Goal: Task Accomplishment & Management: Complete application form

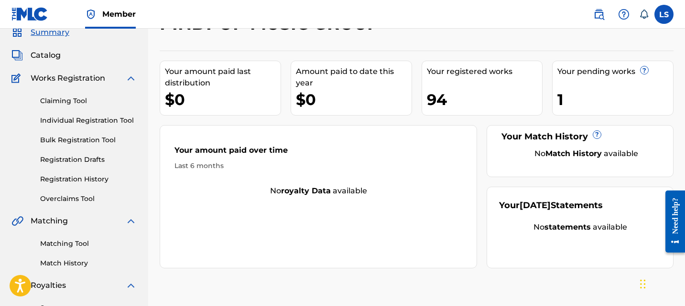
scroll to position [45, 0]
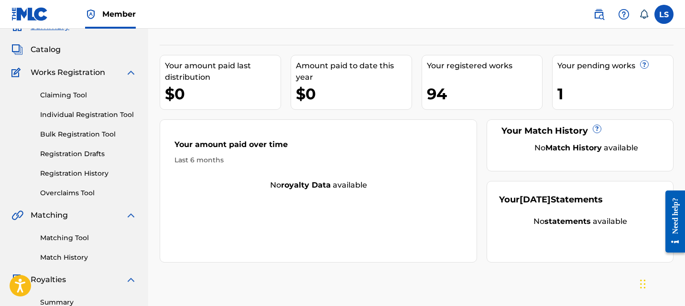
click at [73, 238] on link "Matching Tool" at bounding box center [88, 238] width 96 height 10
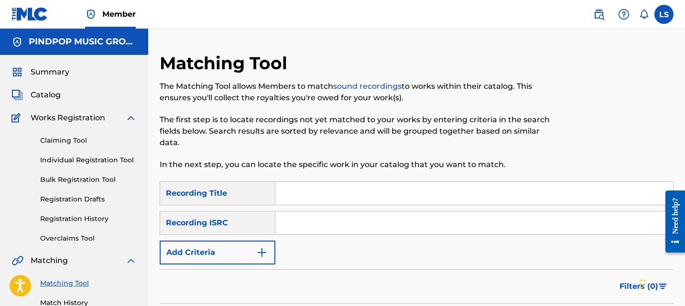
click at [364, 231] on input "Search Form" at bounding box center [473, 223] width 397 height 23
paste input "GBMA22048583"
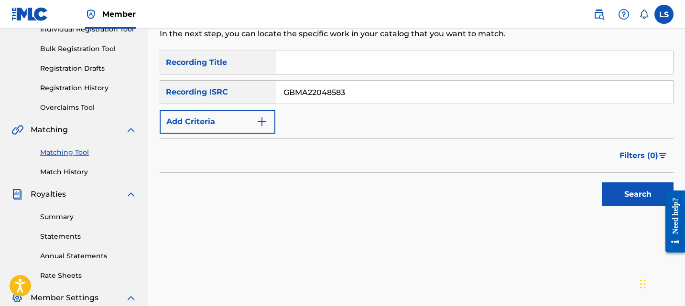
scroll to position [132, 0]
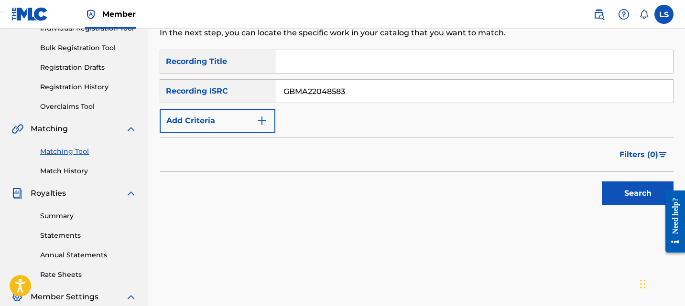
type input "GBMA22048583"
click at [639, 201] on button "Search" at bounding box center [637, 194] width 72 height 24
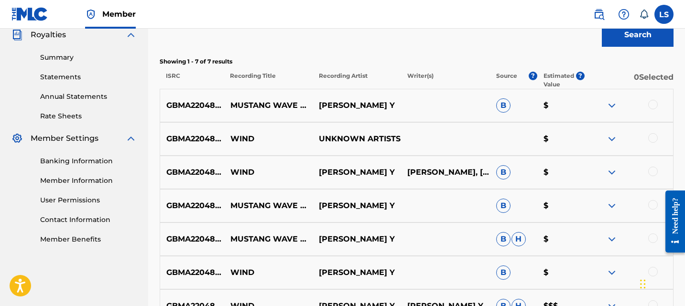
scroll to position [401, 0]
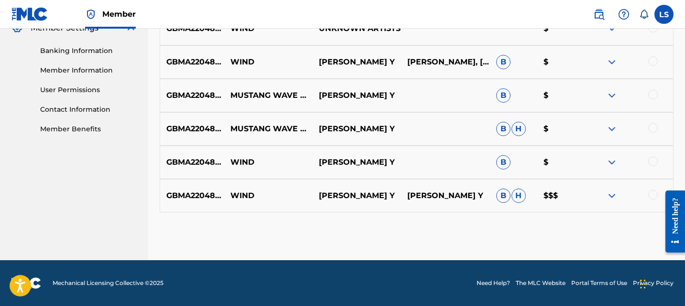
click at [613, 193] on img at bounding box center [611, 195] width 11 height 11
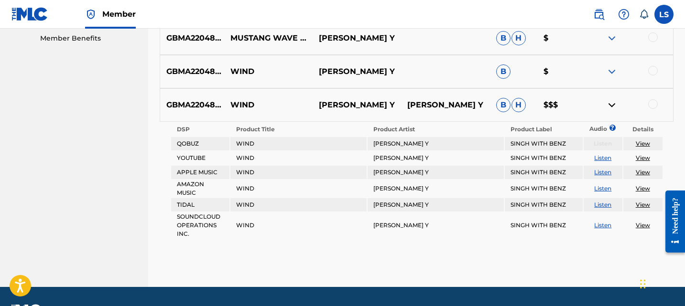
scroll to position [494, 0]
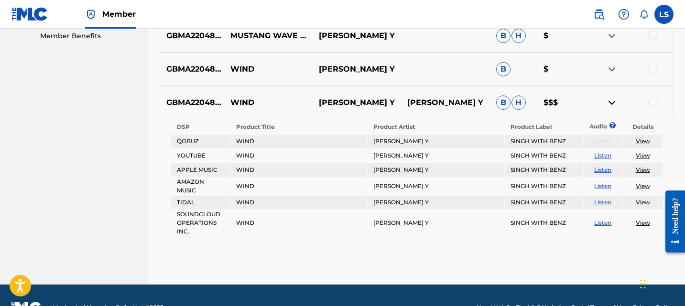
click at [642, 141] on link "View" at bounding box center [642, 141] width 14 height 7
click at [641, 154] on link "View" at bounding box center [642, 155] width 14 height 7
click at [640, 170] on link "View" at bounding box center [642, 169] width 14 height 7
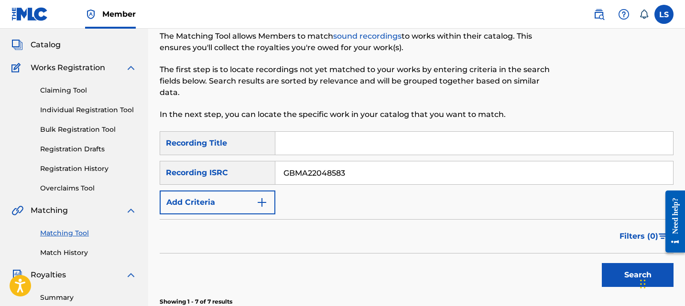
scroll to position [0, 0]
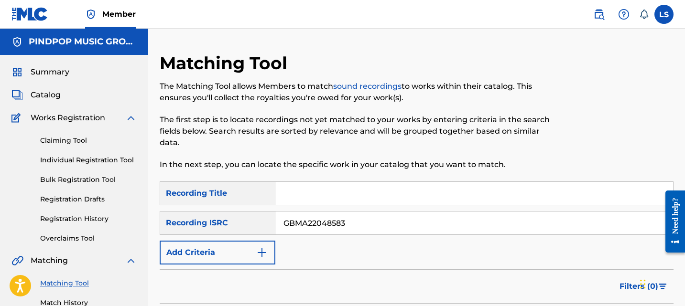
click at [73, 153] on div "Claiming Tool Individual Registration Tool Bulk Registration Tool Registration …" at bounding box center [73, 184] width 125 height 120
click at [73, 158] on link "Individual Registration Tool" at bounding box center [88, 160] width 96 height 10
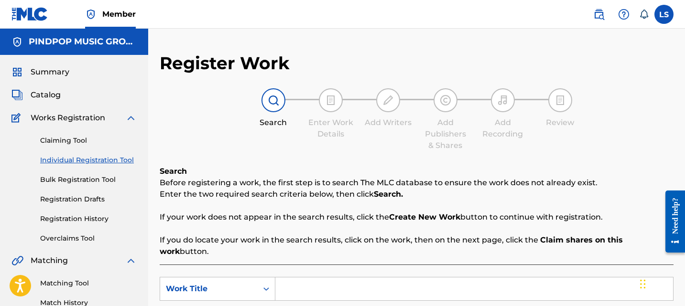
scroll to position [106, 0]
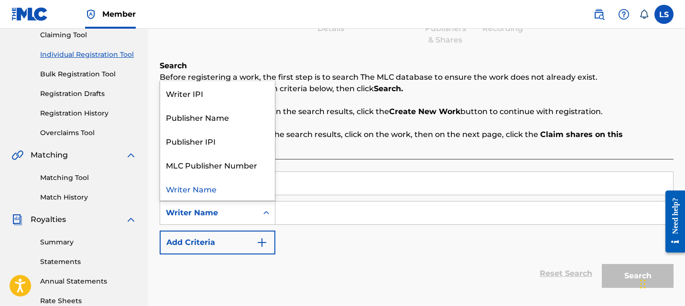
click at [261, 208] on icon "Search Form" at bounding box center [266, 213] width 10 height 10
click at [350, 81] on p "Before registering a work, the first step is to search The MLC database to ensu…" at bounding box center [416, 77] width 513 height 11
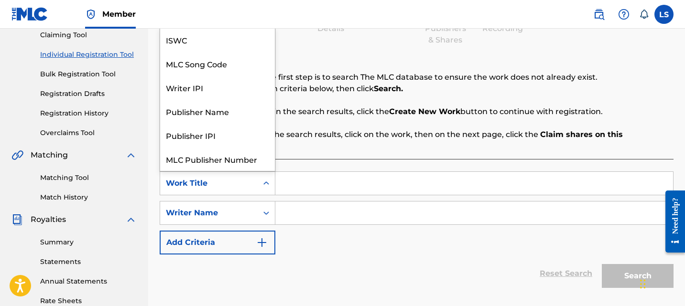
click at [244, 178] on div "Work Title" at bounding box center [209, 183] width 86 height 11
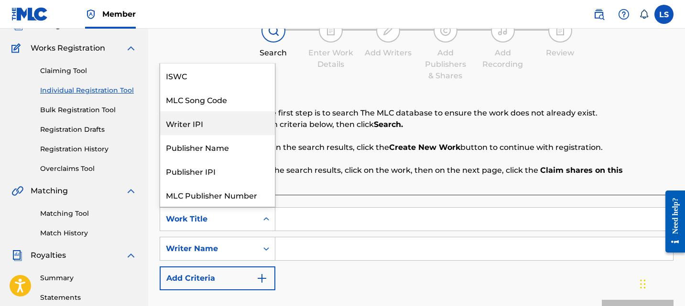
scroll to position [69, 0]
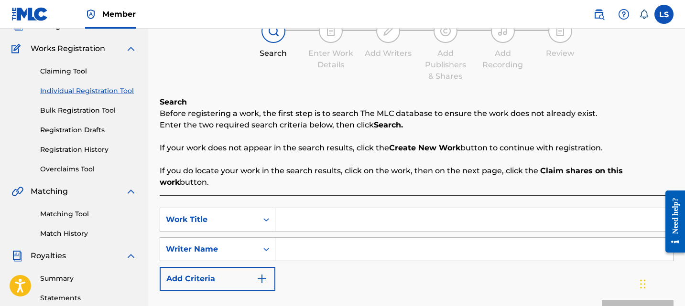
click at [352, 79] on div "Search Enter Work Details Add Writers Add Publishers & Shares Add Recording Rev…" at bounding box center [416, 50] width 513 height 63
click at [313, 238] on input "Search Form" at bounding box center [473, 249] width 397 height 23
paste input "GBMA22048583"
type input "GBMA22048583"
click at [316, 213] on input "Search Form" at bounding box center [473, 219] width 397 height 23
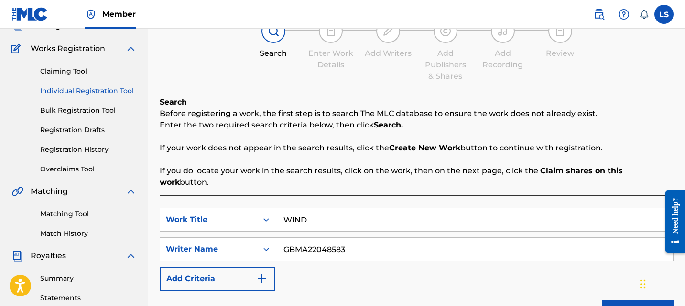
type input "WIND"
click at [333, 242] on input "GBMA22048583" at bounding box center [473, 249] width 397 height 23
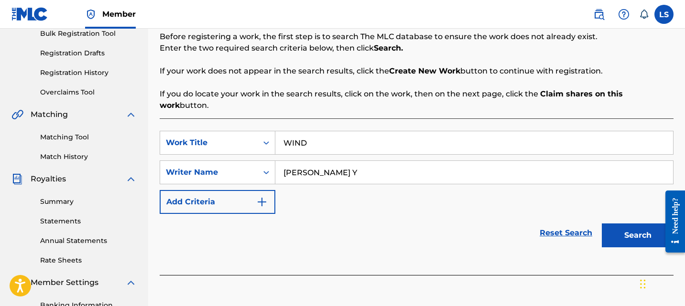
type input "CHEEMA Y"
click at [612, 226] on button "Search" at bounding box center [637, 236] width 72 height 24
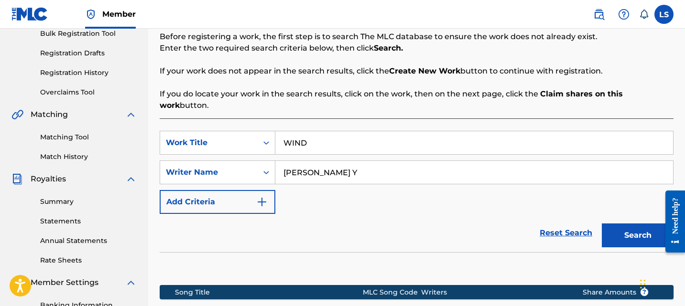
click at [288, 231] on div "Reset Search Search" at bounding box center [416, 233] width 513 height 38
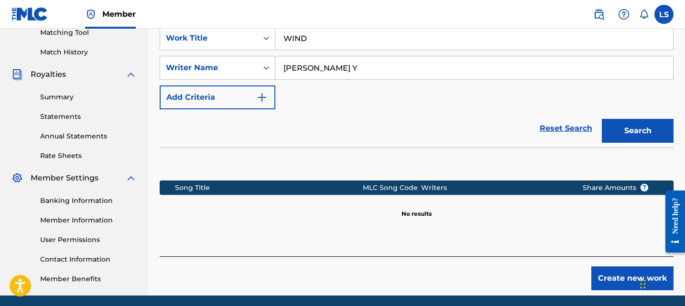
scroll to position [252, 0]
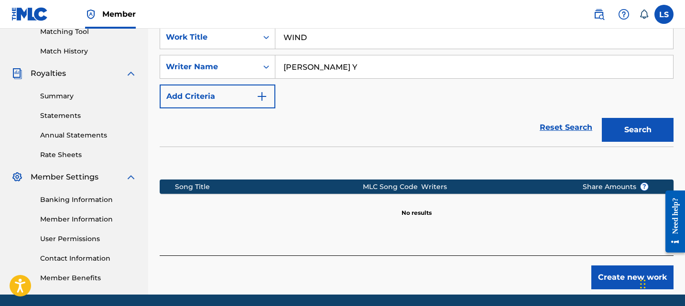
click at [622, 266] on button "Create new work" at bounding box center [632, 278] width 82 height 24
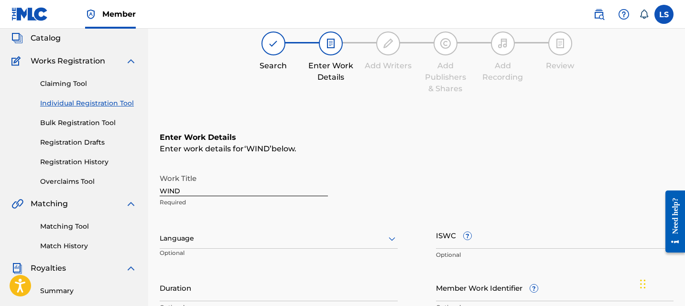
scroll to position [74, 0]
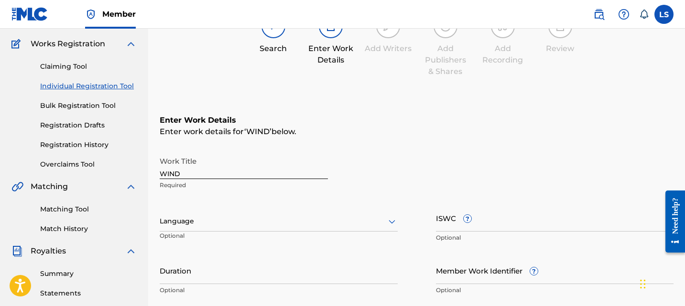
click at [212, 221] on div at bounding box center [279, 221] width 238 height 12
type input "pun"
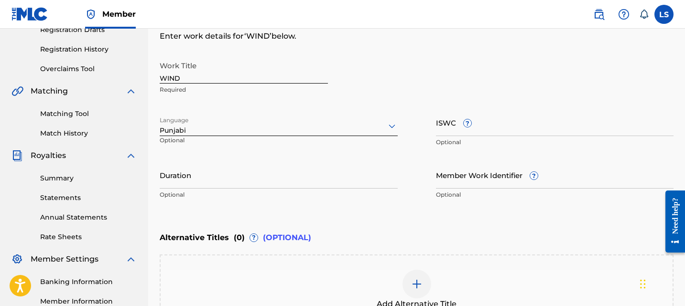
scroll to position [171, 0]
click at [231, 183] on input "Duration" at bounding box center [279, 173] width 238 height 27
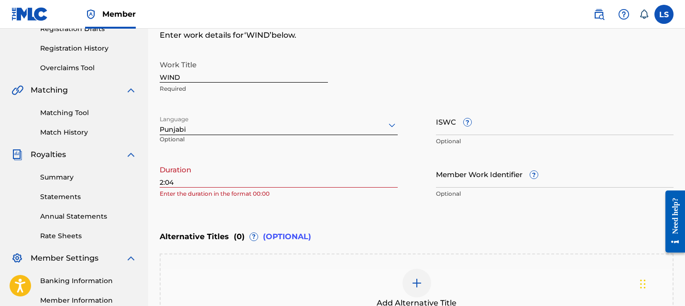
click at [306, 211] on div "Enter Work Details Enter work details for ‘ WIND ’ below. Work Title WIND Requi…" at bounding box center [416, 110] width 513 height 231
click at [243, 185] on input "2:04" at bounding box center [279, 173] width 238 height 27
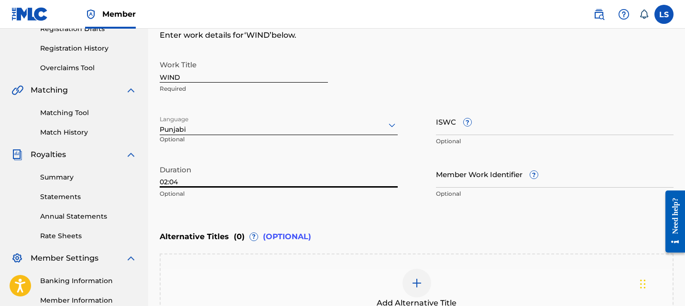
type input "02:04"
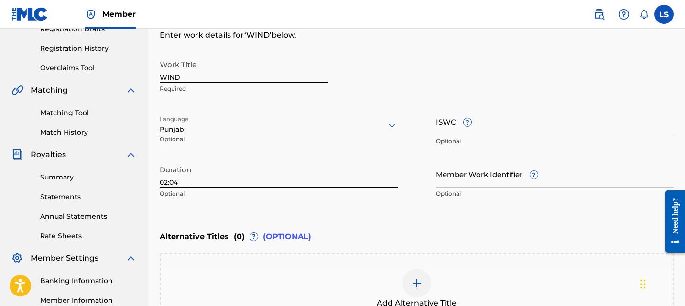
click at [292, 229] on div "Alternative Titles ( 0 ) ? (OPTIONAL)" at bounding box center [416, 236] width 513 height 21
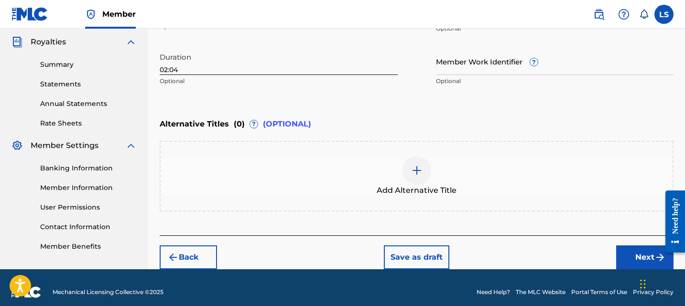
scroll to position [292, 0]
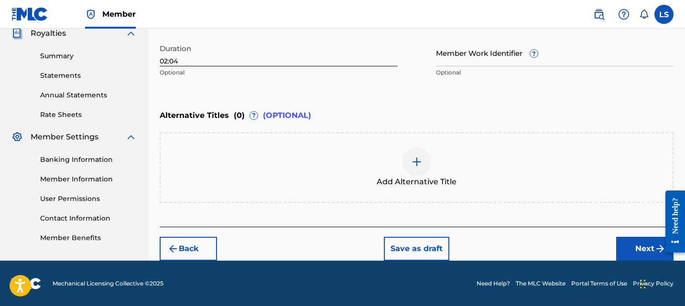
click at [629, 237] on button "Next" at bounding box center [644, 249] width 57 height 24
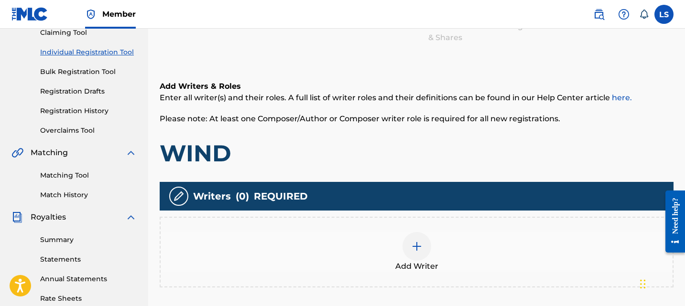
scroll to position [163, 0]
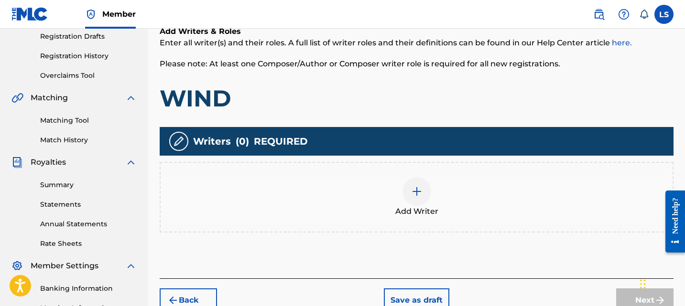
click at [430, 207] on span "Add Writer" at bounding box center [416, 211] width 43 height 11
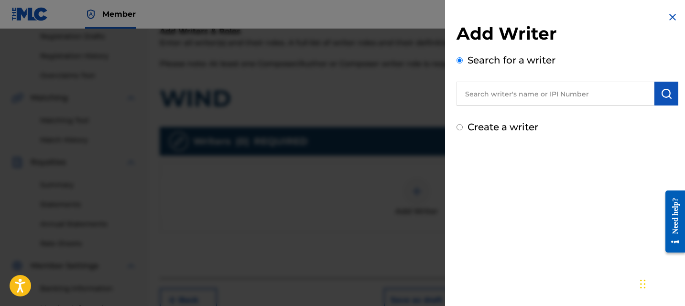
click at [499, 101] on input "text" at bounding box center [555, 94] width 198 height 24
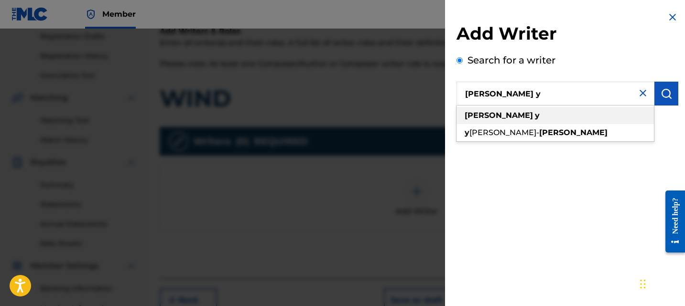
type input "cheema y"
click at [505, 113] on div "cheema y" at bounding box center [554, 115] width 197 height 17
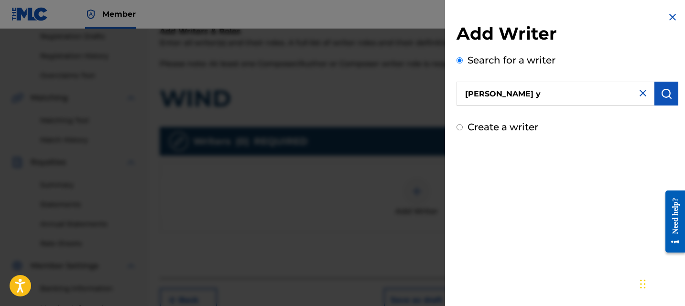
click at [663, 98] on img "submit" at bounding box center [665, 93] width 11 height 11
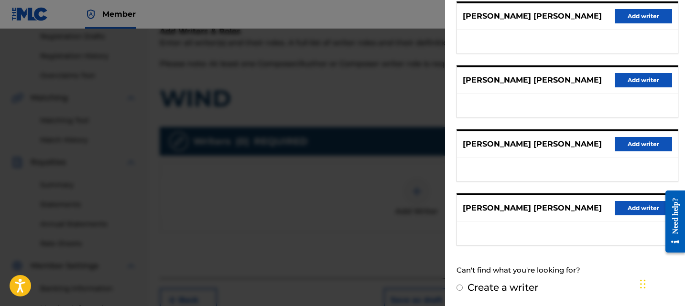
scroll to position [0, 0]
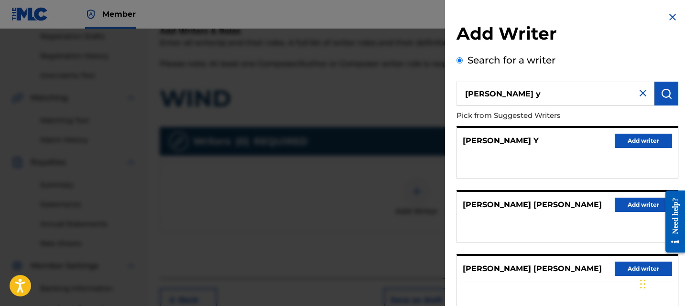
click at [624, 137] on button "Add writer" at bounding box center [642, 141] width 57 height 14
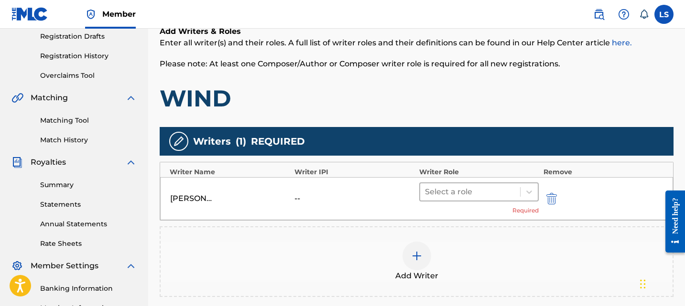
click at [468, 191] on div at bounding box center [470, 191] width 90 height 13
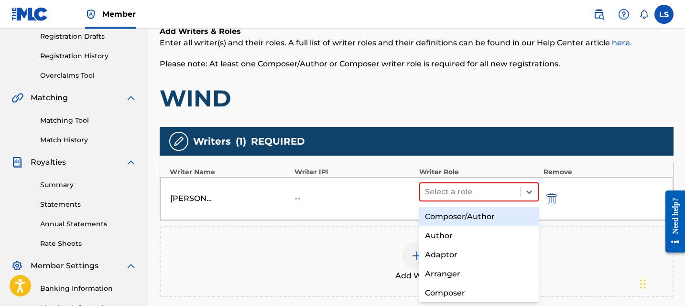
click at [462, 219] on div "Composer/Author" at bounding box center [478, 216] width 119 height 19
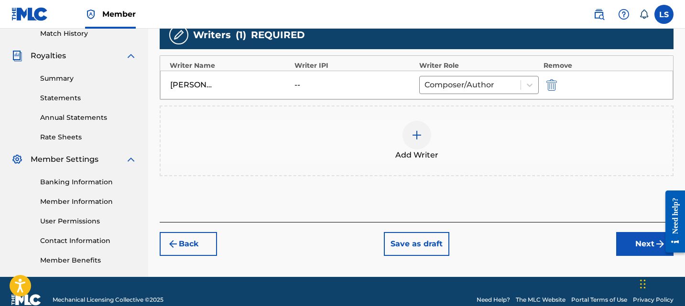
scroll to position [270, 0]
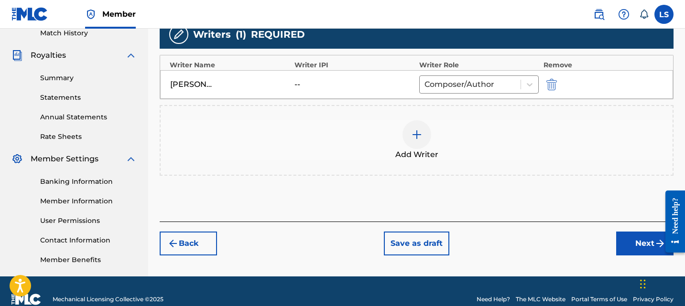
click at [324, 81] on div "--" at bounding box center [315, 84] width 43 height 11
click at [381, 189] on div "Add Writers & Roles Enter all writer(s) and their roles. A full list of writer …" at bounding box center [416, 59] width 513 height 326
click at [550, 81] on img "submit" at bounding box center [551, 84] width 11 height 11
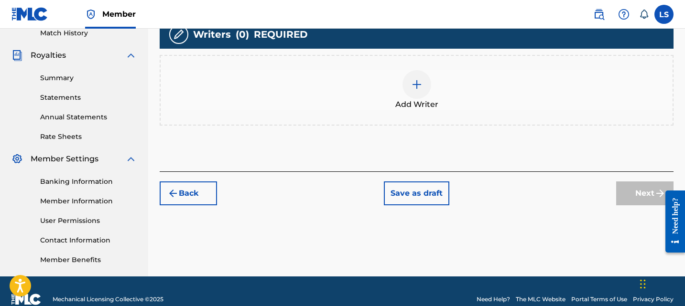
click at [410, 101] on span "Add Writer" at bounding box center [416, 104] width 43 height 11
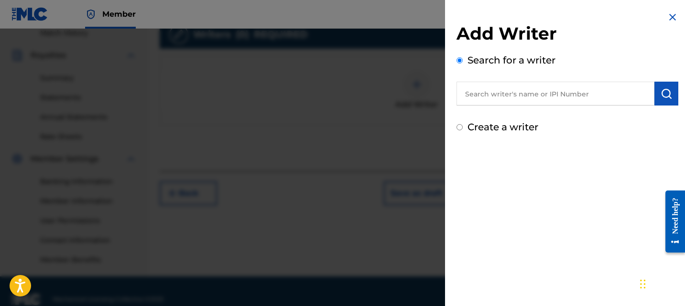
click at [506, 104] on input "text" at bounding box center [555, 94] width 198 height 24
paste input "1235264668"
type input "1235264668"
click at [666, 88] on img "submit" at bounding box center [665, 93] width 11 height 11
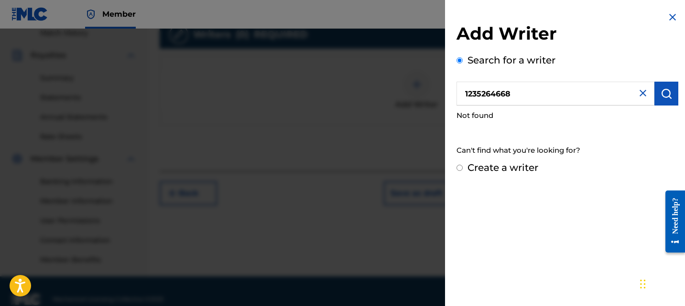
click at [516, 96] on input "1235264668" at bounding box center [555, 94] width 198 height 24
click at [502, 172] on label "Create a writer" at bounding box center [502, 167] width 71 height 11
radio input "true"
click at [462, 171] on input "Create a writer" at bounding box center [459, 168] width 6 height 6
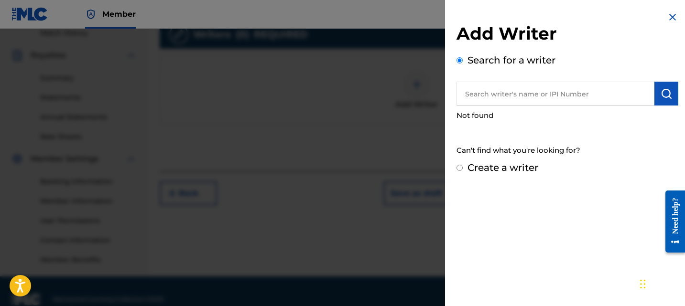
radio input "false"
radio input "true"
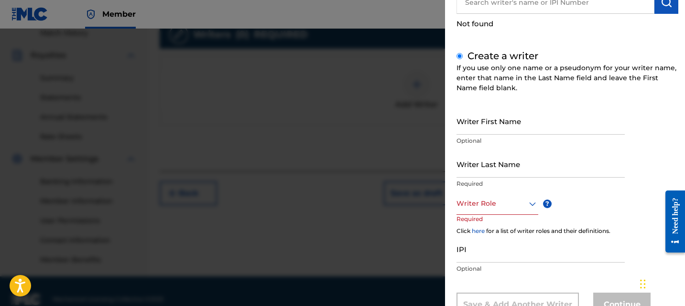
scroll to position [93, 0]
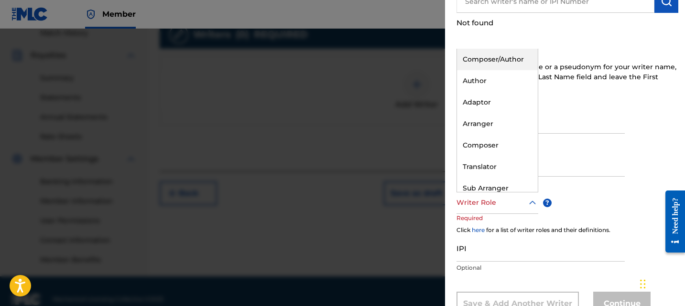
click at [489, 207] on div at bounding box center [497, 203] width 82 height 12
click at [512, 57] on div "Composer/Author" at bounding box center [497, 59] width 81 height 21
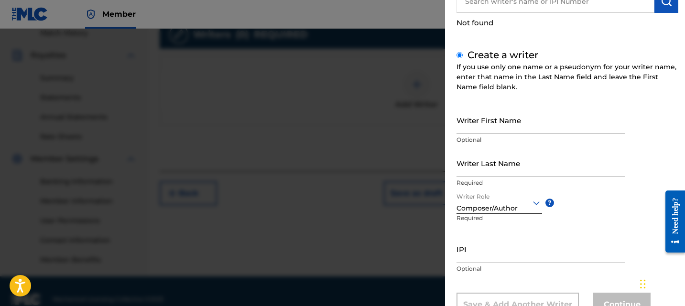
click at [512, 256] on input "IPI" at bounding box center [540, 248] width 168 height 27
paste input "1235264668"
type input "1235264668"
click at [595, 218] on div "Writer First Name Optional Writer Last Name Required Writer Role Composer/Autho…" at bounding box center [567, 212] width 222 height 210
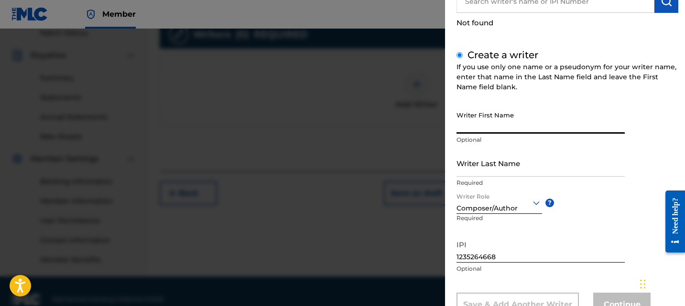
click at [510, 126] on input "Writer First Name" at bounding box center [540, 120] width 168 height 27
paste input "RAJNARIND"
type input "RAJNARIND"
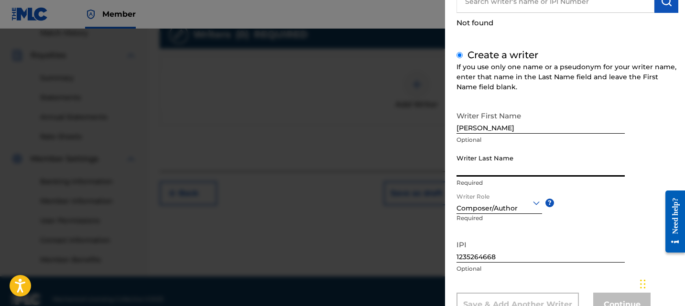
click at [485, 161] on input "Writer Last Name" at bounding box center [540, 163] width 168 height 27
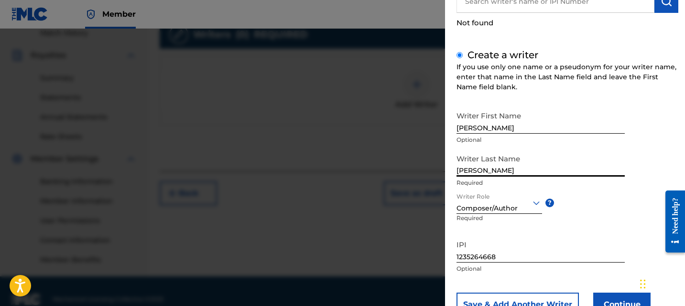
scroll to position [128, 0]
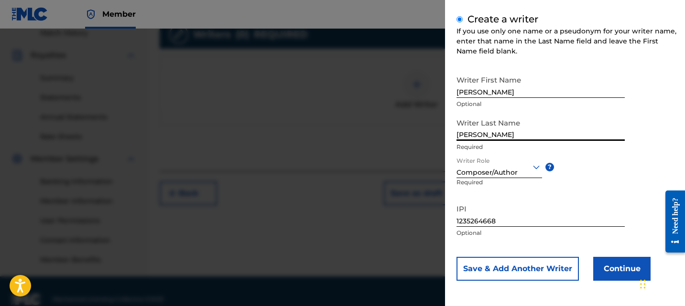
type input "SINGH"
click at [494, 217] on input "1235264668" at bounding box center [540, 213] width 168 height 27
type input "01235264668"
click at [593, 279] on button "Continue" at bounding box center [621, 269] width 57 height 24
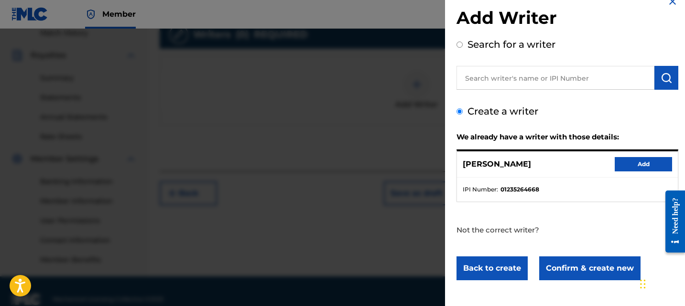
scroll to position [16, 0]
click at [673, 164] on div "RAJNARIND SINGH Add" at bounding box center [567, 164] width 221 height 26
click at [654, 164] on button "Add" at bounding box center [642, 164] width 57 height 14
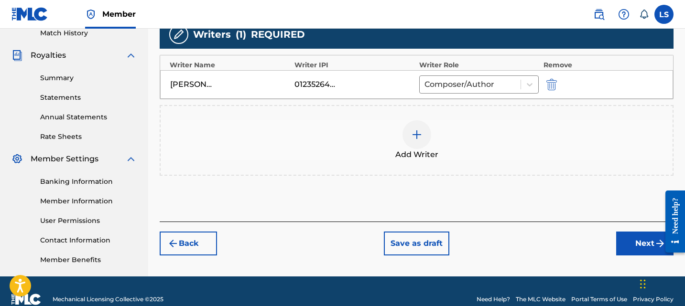
click at [628, 242] on button "Next" at bounding box center [644, 244] width 57 height 24
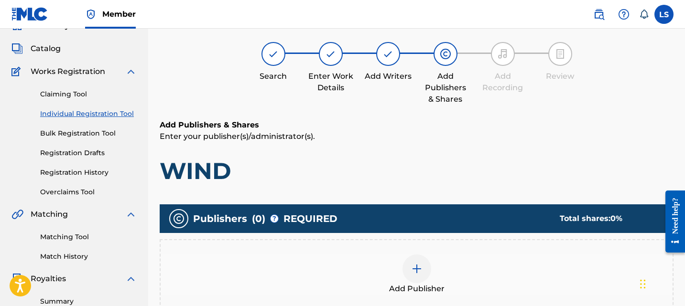
scroll to position [43, 0]
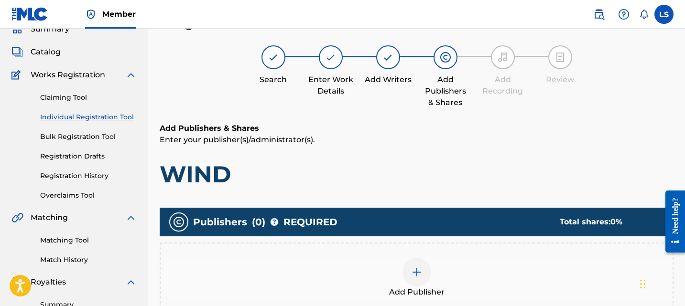
click at [375, 259] on div "Add Publisher" at bounding box center [416, 278] width 512 height 40
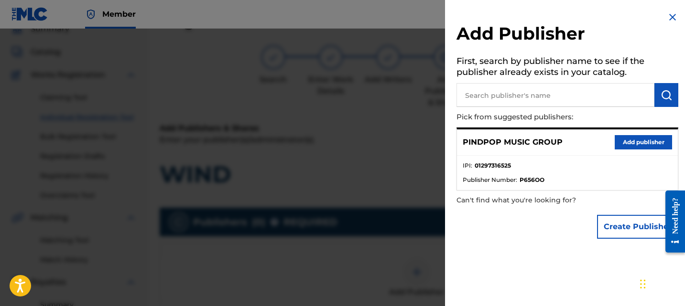
click at [624, 147] on button "Add publisher" at bounding box center [642, 142] width 57 height 14
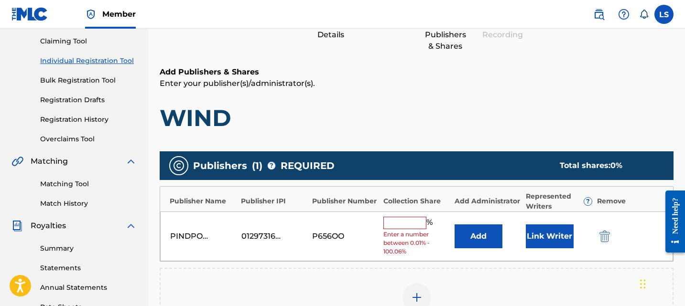
scroll to position [175, 0]
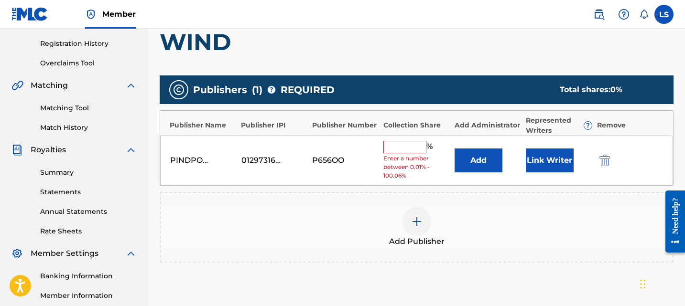
click at [401, 153] on div "% Enter a number between 0.01% - 100.06%" at bounding box center [416, 161] width 66 height 40
click at [387, 141] on input "text" at bounding box center [404, 147] width 43 height 12
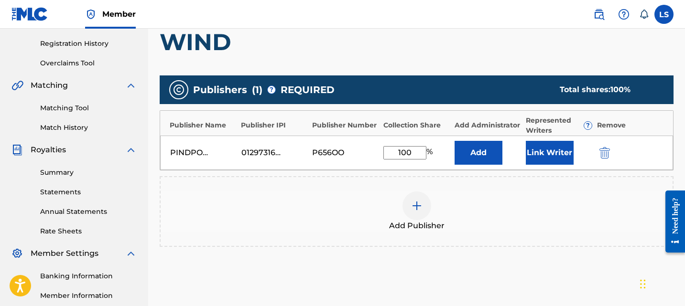
type input "100"
click at [348, 242] on div "Add Publisher" at bounding box center [416, 211] width 513 height 71
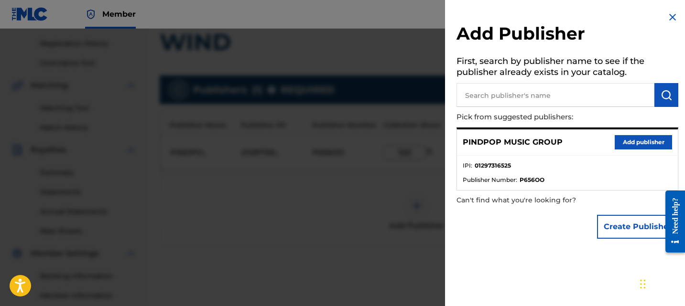
click at [445, 114] on div "Add Publisher First, search by publisher name to see if the publisher already e…" at bounding box center [567, 127] width 245 height 255
click at [422, 159] on div at bounding box center [342, 182] width 685 height 306
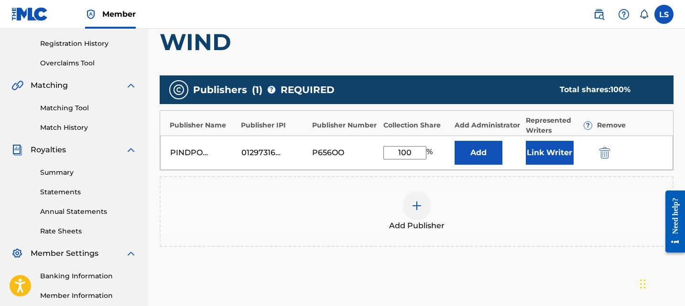
click at [544, 162] on button "Link Writer" at bounding box center [549, 153] width 48 height 24
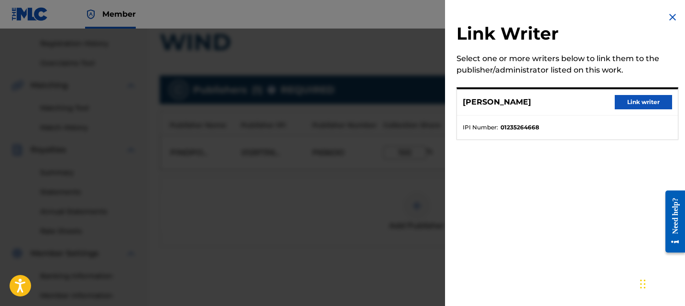
click at [630, 106] on button "Link writer" at bounding box center [642, 102] width 57 height 14
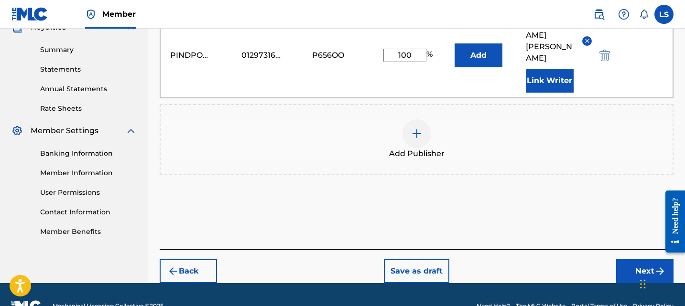
click at [637, 259] on button "Next" at bounding box center [644, 271] width 57 height 24
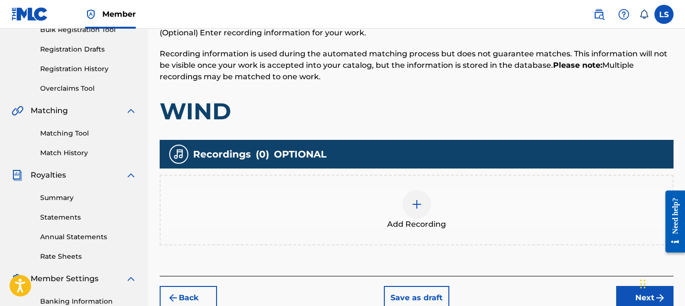
scroll to position [163, 0]
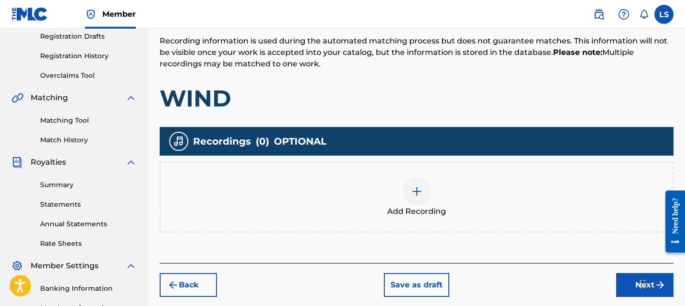
click at [439, 207] on span "Add Recording" at bounding box center [416, 211] width 59 height 11
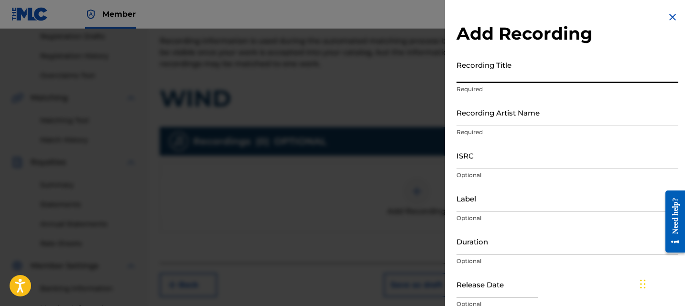
click at [505, 68] on input "Recording Title" at bounding box center [567, 69] width 222 height 27
type input "WIND"
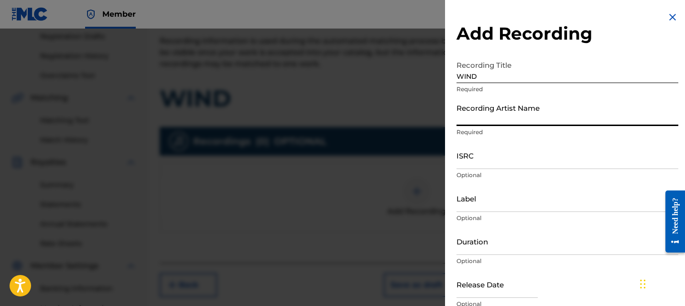
click at [491, 118] on input "Recording Artist Name" at bounding box center [567, 112] width 222 height 27
type input "CHEEMA Y"
click at [513, 153] on input "ISRC" at bounding box center [567, 155] width 222 height 27
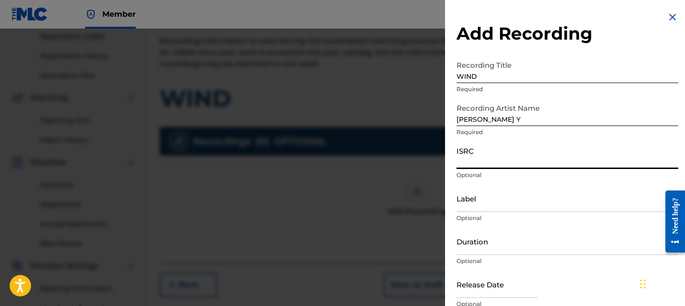
paste input "GBMA22048583"
type input "GBMA22048583"
click at [491, 212] on input "Label" at bounding box center [567, 198] width 222 height 27
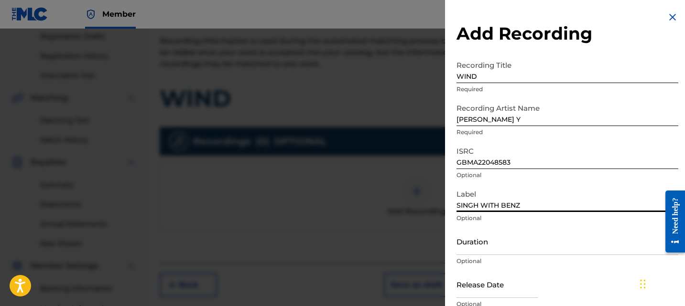
scroll to position [43, 0]
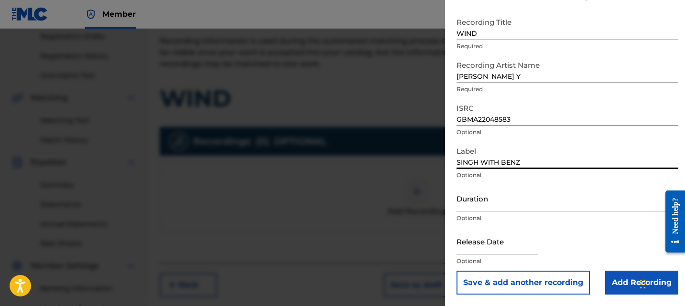
type input "SINGH WITH BENZ"
click at [550, 237] on div "Release Date Optional" at bounding box center [567, 249] width 222 height 43
click at [607, 275] on input "Add Recording" at bounding box center [641, 283] width 73 height 24
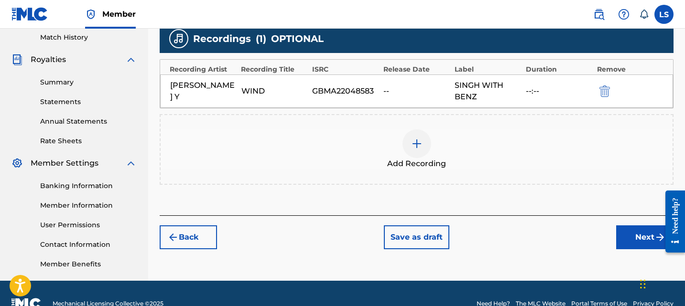
scroll to position [277, 0]
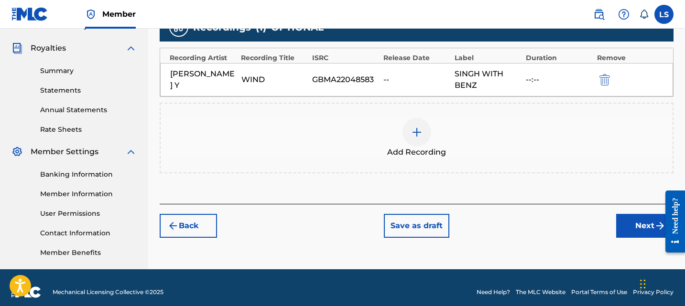
click at [424, 148] on span "Add Recording" at bounding box center [416, 152] width 59 height 11
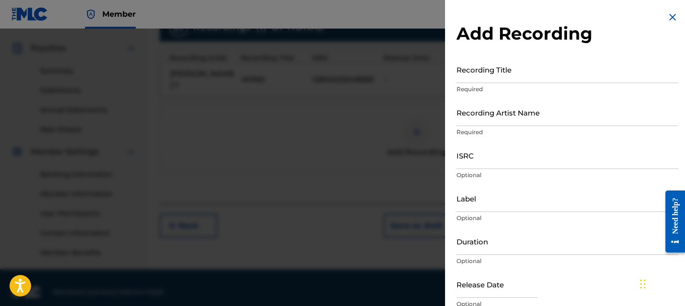
click at [506, 68] on input "Recording Title" at bounding box center [567, 69] width 222 height 27
type input "WIND"
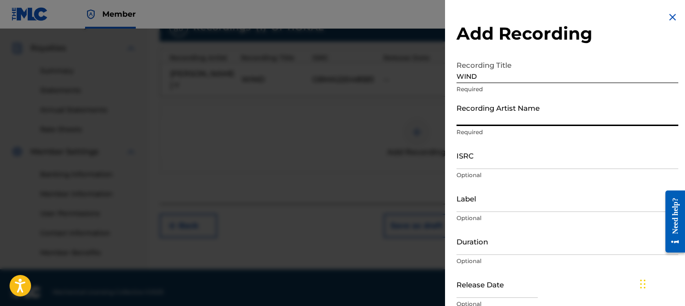
click at [496, 119] on input "Recording Artist Name" at bounding box center [567, 112] width 222 height 27
type input "CHEEMA Y"
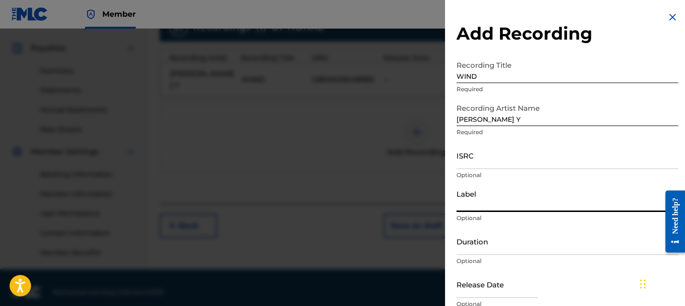
click at [473, 197] on input "Label" at bounding box center [567, 198] width 222 height 27
type input "SINGH WITH BENZ"
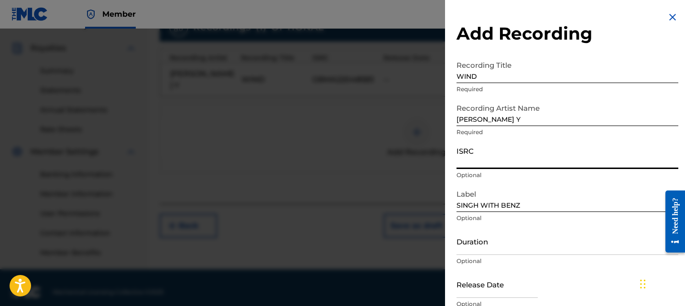
click at [506, 156] on input "ISRC" at bounding box center [567, 155] width 222 height 27
paste input "GBMA22048583"
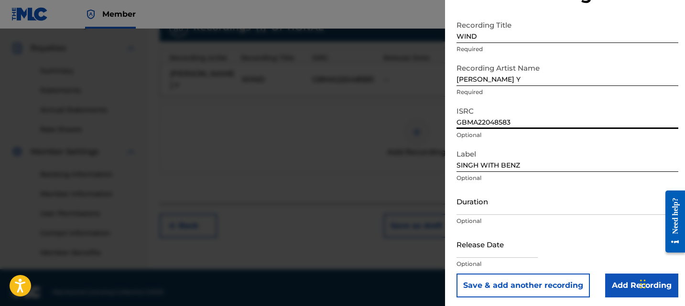
scroll to position [43, 0]
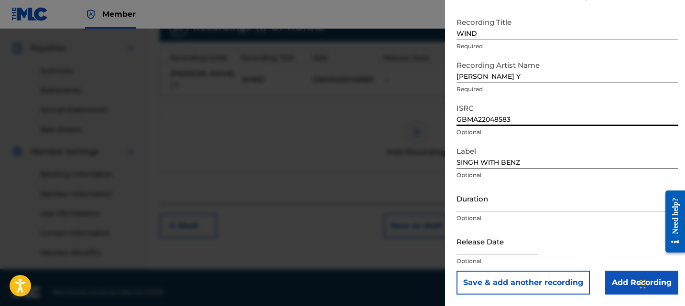
type input "GBMA22048583"
click at [503, 209] on input "Duration" at bounding box center [567, 198] width 222 height 27
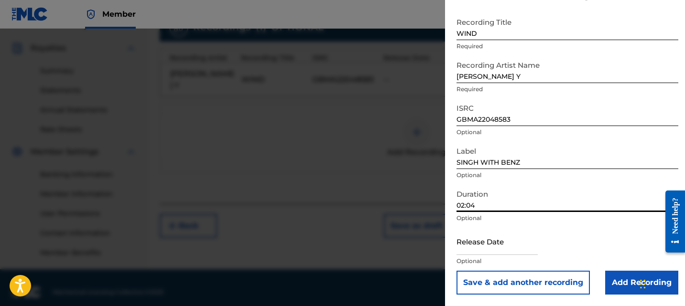
click at [518, 185] on input "02:04" at bounding box center [567, 198] width 222 height 27
type input "02:04"
click at [490, 246] on input "text" at bounding box center [496, 241] width 81 height 27
select select "7"
select select "2025"
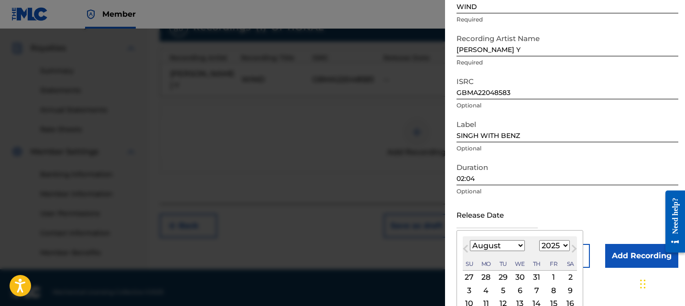
scroll to position [75, 0]
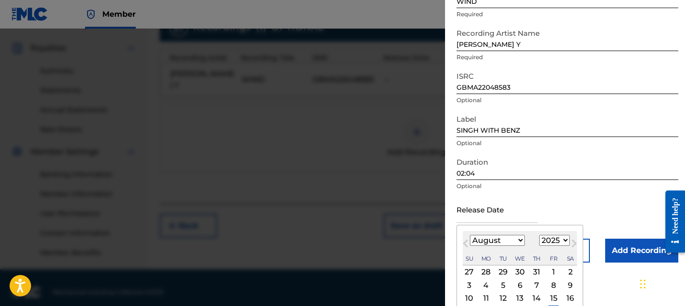
click at [505, 243] on select "January February March April May June July August September October November De…" at bounding box center [497, 240] width 55 height 11
select select "2"
click at [470, 235] on select "January February March April May June July August September October November De…" at bounding box center [497, 240] width 55 height 11
click at [539, 240] on select "1900 1901 1902 1903 1904 1905 1906 1907 1908 1909 1910 1911 1912 1913 1914 1915…" at bounding box center [554, 240] width 31 height 11
select select "2021"
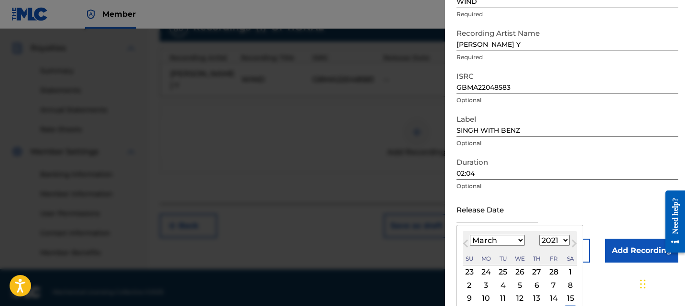
click at [539, 235] on select "1900 1901 1902 1903 1904 1905 1906 1907 1908 1909 1910 1911 1912 1913 1914 1915…" at bounding box center [554, 240] width 31 height 11
click at [468, 284] on div "7" at bounding box center [468, 284] width 11 height 11
type input "March 7 2021"
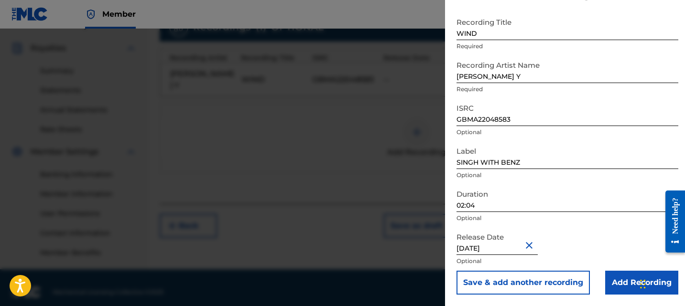
scroll to position [43, 0]
click at [523, 236] on button "Close" at bounding box center [530, 245] width 14 height 29
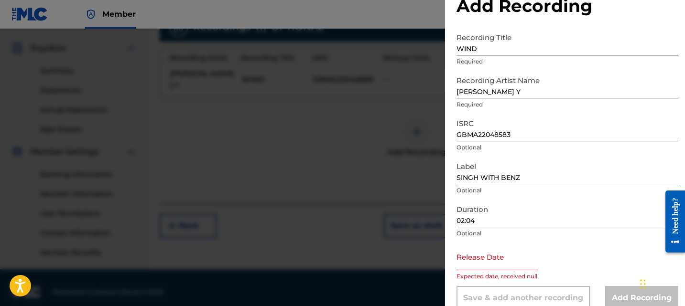
scroll to position [27, 0]
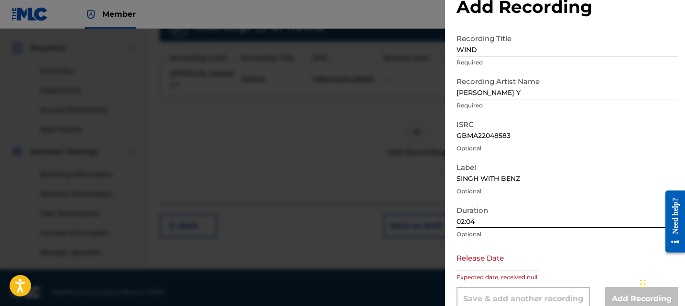
type input "02:04"
select select "7"
select select "2025"
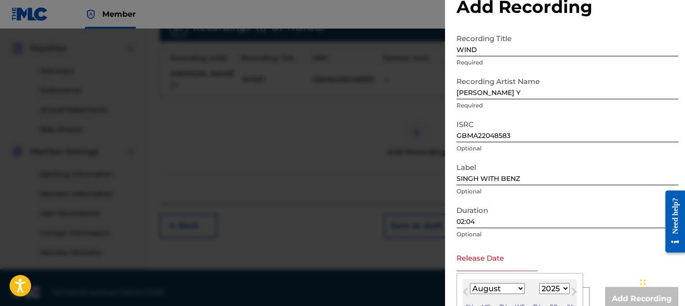
click at [482, 265] on input "text" at bounding box center [496, 257] width 81 height 27
click at [483, 280] on div "August 2025 January February March April May June July August September October…" at bounding box center [519, 296] width 114 height 34
click at [481, 288] on select "January February March April May June July August September October November De…" at bounding box center [497, 288] width 55 height 11
select select "2"
click at [470, 283] on select "January February March April May June July August September October November De…" at bounding box center [497, 288] width 55 height 11
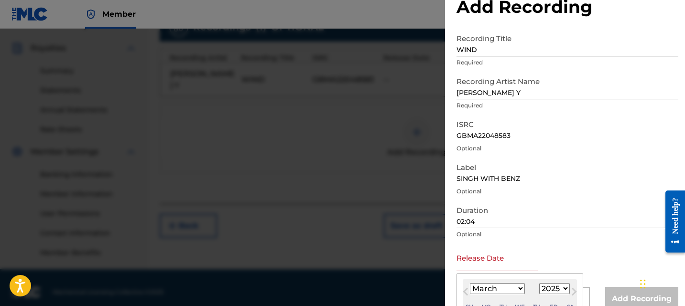
click at [545, 285] on select "1900 1901 1902 1903 1904 1905 1906 1907 1908 1909 1910 1911 1912 1913 1914 1915…" at bounding box center [554, 288] width 31 height 11
select select "2021"
click at [539, 283] on select "1900 1901 1902 1903 1904 1905 1906 1907 1908 1909 1910 1911 1912 1913 1914 1915…" at bounding box center [554, 288] width 31 height 11
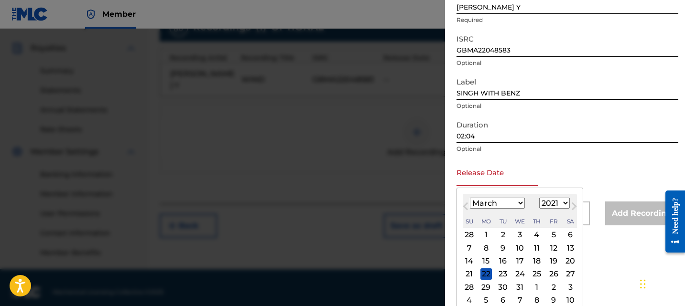
scroll to position [113, 0]
click at [471, 247] on div "7" at bounding box center [468, 246] width 11 height 11
type input "March 7 2021"
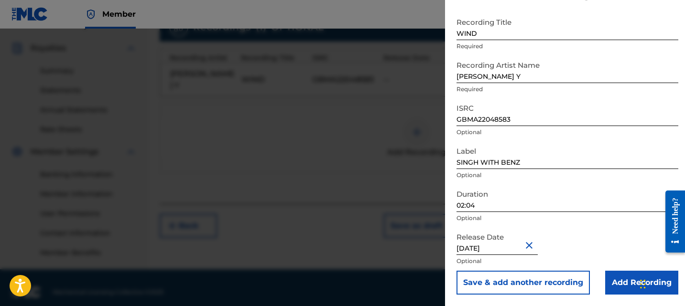
click at [605, 276] on input "Add Recording" at bounding box center [641, 283] width 73 height 24
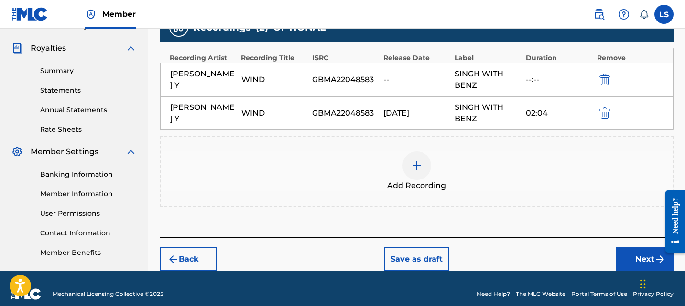
click at [610, 80] on button "submit" at bounding box center [603, 79] width 14 height 11
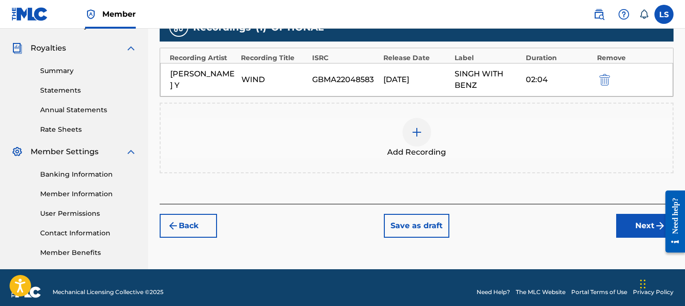
click at [636, 233] on button "Next" at bounding box center [644, 226] width 57 height 24
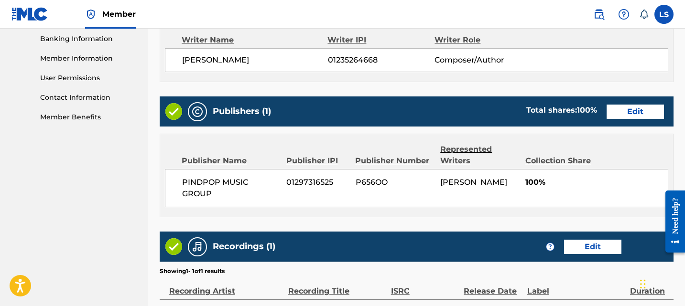
scroll to position [408, 0]
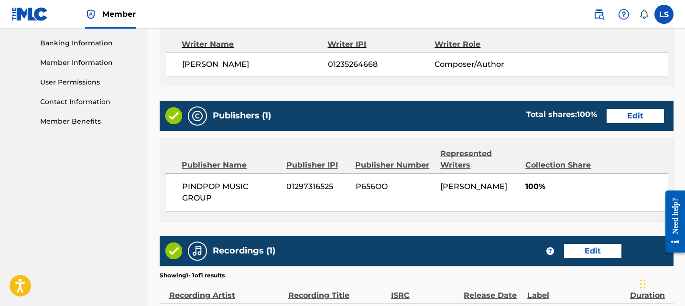
click at [352, 67] on span "01235264668" at bounding box center [381, 64] width 107 height 11
copy span "01235264668"
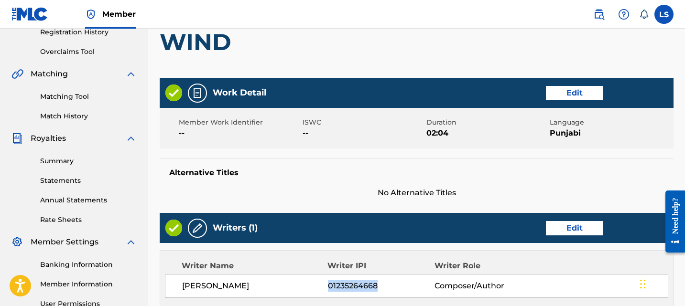
scroll to position [168, 0]
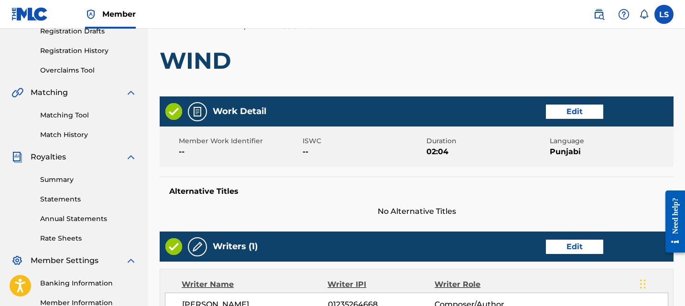
click at [417, 290] on div "Writer IPI" at bounding box center [380, 284] width 107 height 11
click at [554, 118] on button "Edit" at bounding box center [574, 112] width 57 height 14
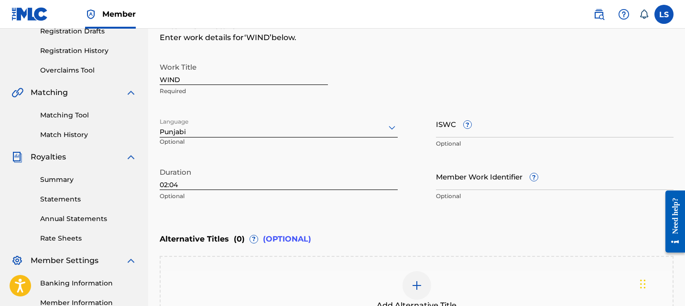
click at [364, 215] on div "Enter Work Details Enter work details for ‘ WIND ’ below. Work Title WIND Requi…" at bounding box center [416, 113] width 513 height 231
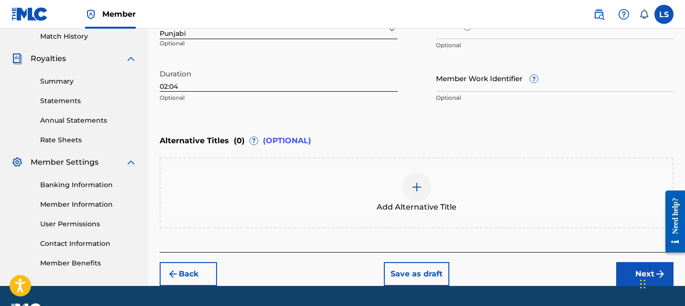
scroll to position [292, 0]
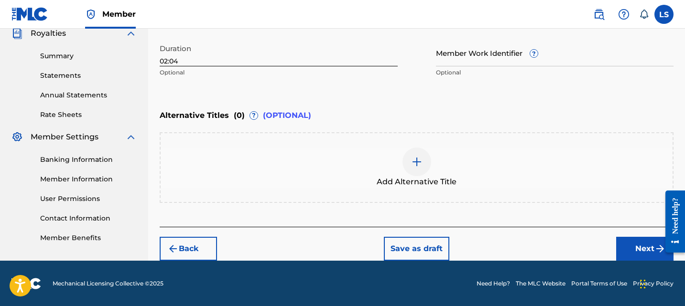
click at [622, 238] on button "Next" at bounding box center [644, 249] width 57 height 24
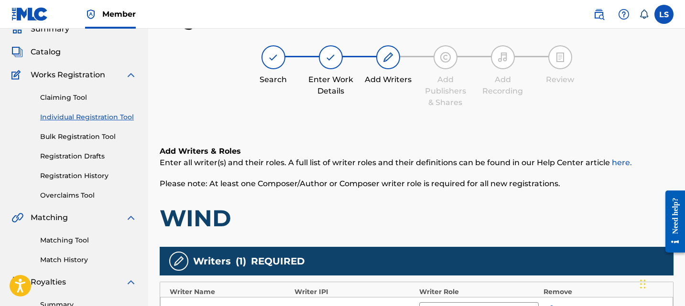
scroll to position [286, 0]
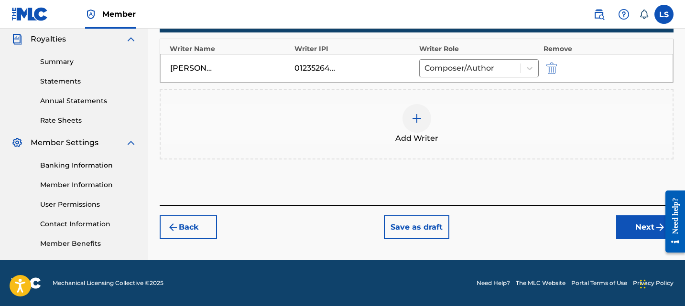
click at [636, 232] on button "Next" at bounding box center [644, 227] width 57 height 24
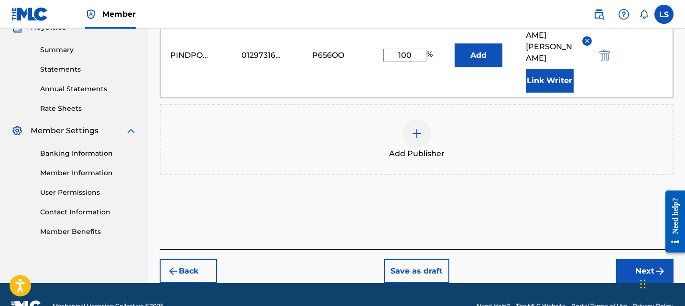
click at [630, 259] on button "Next" at bounding box center [644, 271] width 57 height 24
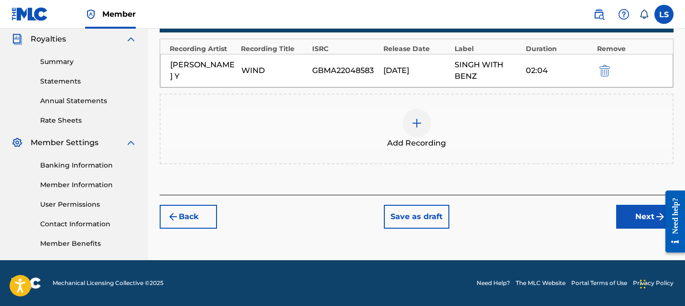
click at [632, 219] on button "Next" at bounding box center [644, 217] width 57 height 24
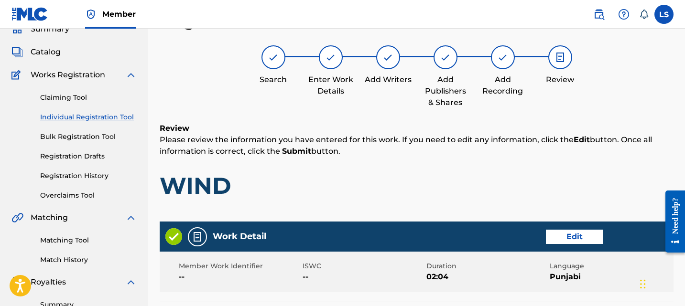
scroll to position [524, 0]
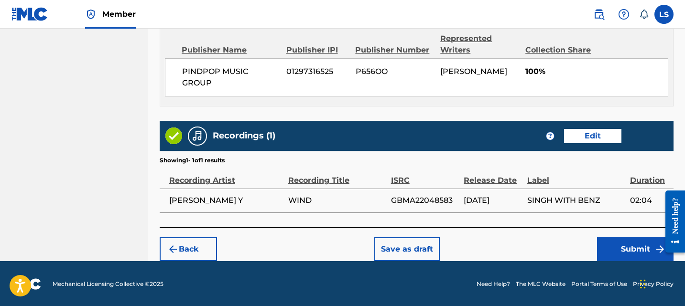
click at [624, 248] on button "Submit" at bounding box center [635, 249] width 76 height 24
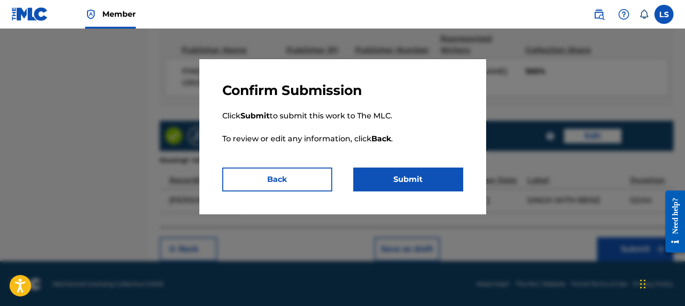
click at [432, 186] on button "Submit" at bounding box center [408, 180] width 110 height 24
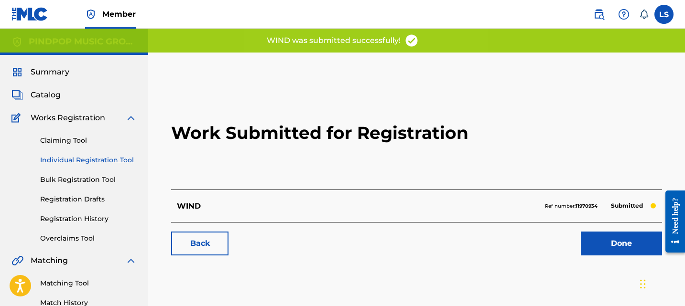
click at [609, 250] on link "Done" at bounding box center [620, 244] width 81 height 24
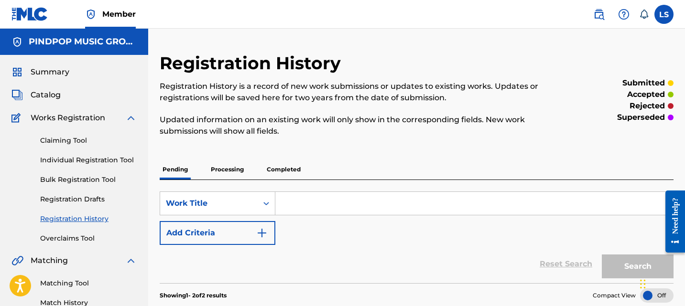
click at [28, 78] on div "Summary Catalog Works Registration Claiming Tool Individual Registration Tool B…" at bounding box center [74, 301] width 148 height 492
click at [30, 75] on link "Summary" at bounding box center [40, 71] width 58 height 11
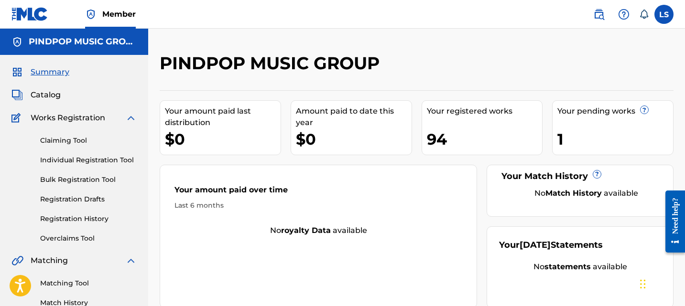
click at [52, 143] on link "Claiming Tool" at bounding box center [88, 141] width 96 height 10
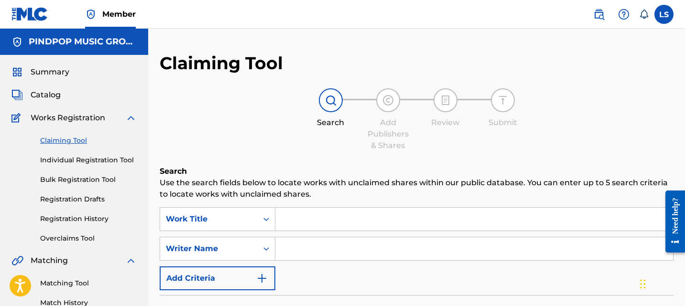
click at [94, 155] on link "Individual Registration Tool" at bounding box center [88, 160] width 96 height 10
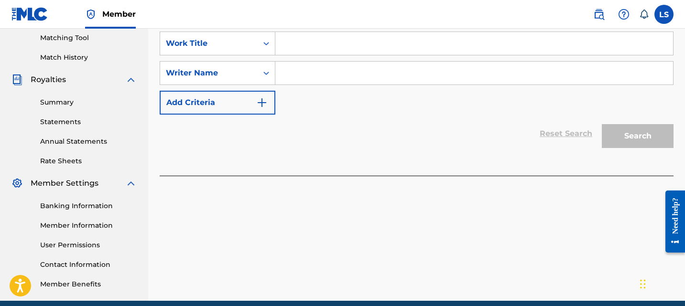
scroll to position [190, 0]
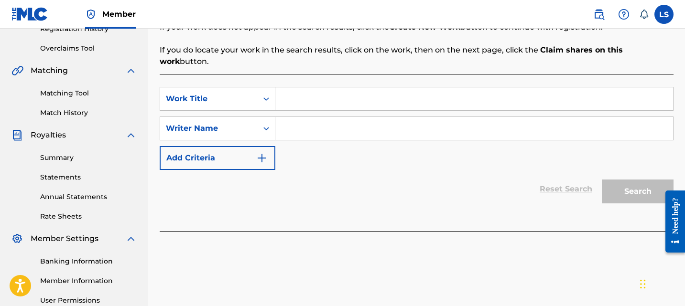
click at [53, 152] on div "Summary Statements Annual Statements Rate Sheets" at bounding box center [73, 181] width 125 height 81
drag, startPoint x: 53, startPoint y: 155, endPoint x: 62, endPoint y: 155, distance: 9.1
click at [53, 155] on link "Summary" at bounding box center [88, 158] width 96 height 10
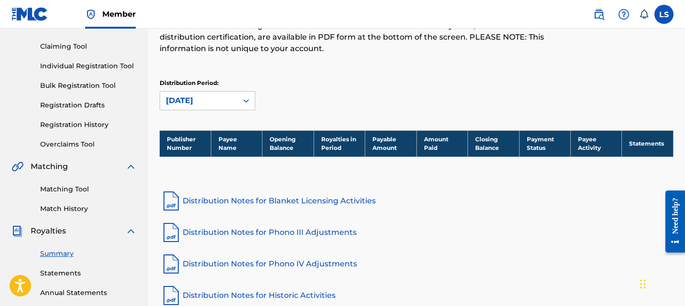
scroll to position [218, 0]
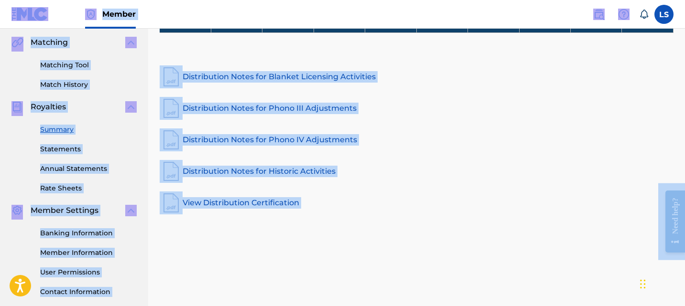
click at [551, 247] on div "Royalties Select your desired distribution period from the drop-down menu to se…" at bounding box center [416, 81] width 536 height 494
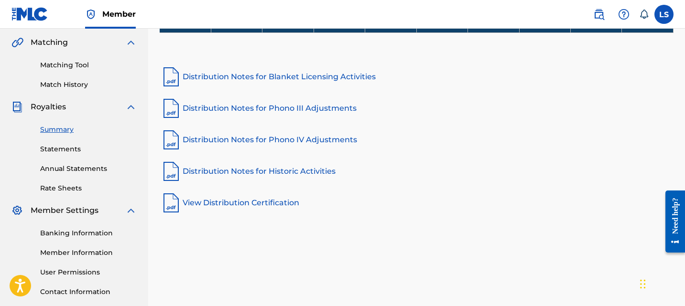
scroll to position [0, 0]
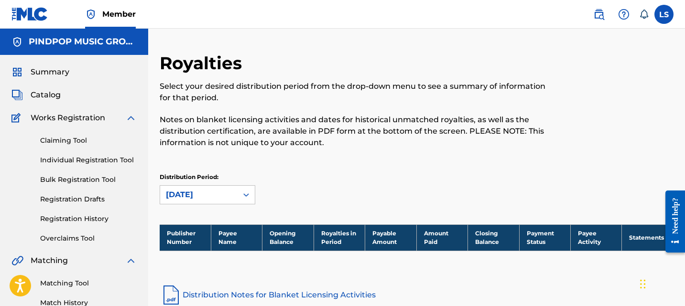
click at [401, 189] on div "Distribution Period: August 2025" at bounding box center [416, 189] width 513 height 32
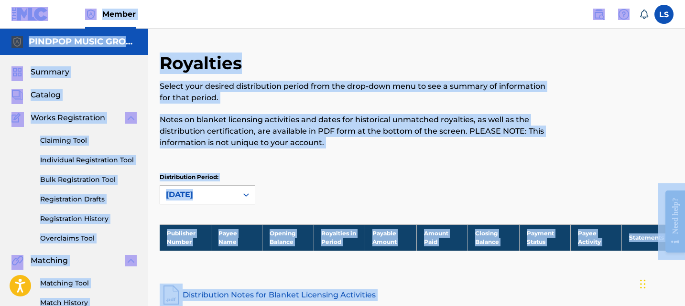
click at [401, 189] on div "Distribution Period: August 2025" at bounding box center [416, 189] width 513 height 32
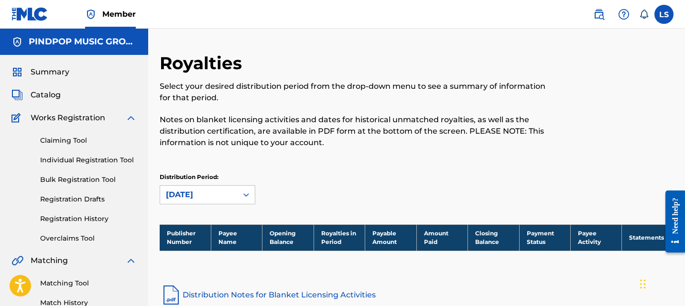
click at [303, 102] on p "Select your desired distribution period from the drop-down menu to see a summar…" at bounding box center [358, 92] width 396 height 23
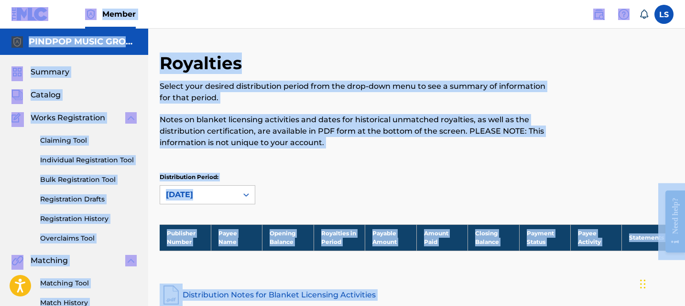
click at [303, 102] on p "Select your desired distribution period from the drop-down menu to see a summar…" at bounding box center [358, 92] width 396 height 23
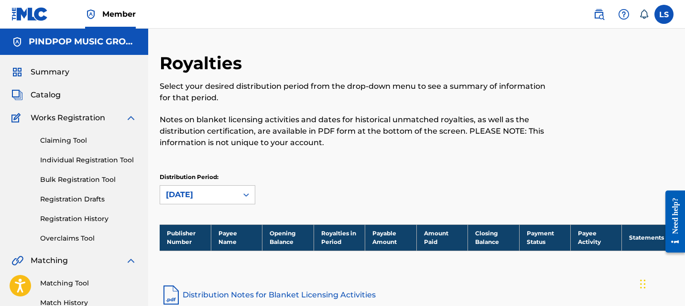
click at [30, 50] on div "PINDPOP MUSIC GROUP" at bounding box center [74, 42] width 148 height 26
copy h5 "PINDPOP MUSIC GROUP"
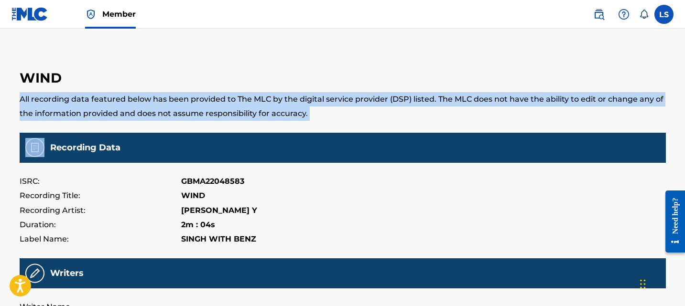
click at [308, 118] on p "All recording data featured below has been provided to The MLC by the digital s…" at bounding box center [343, 106] width 646 height 29
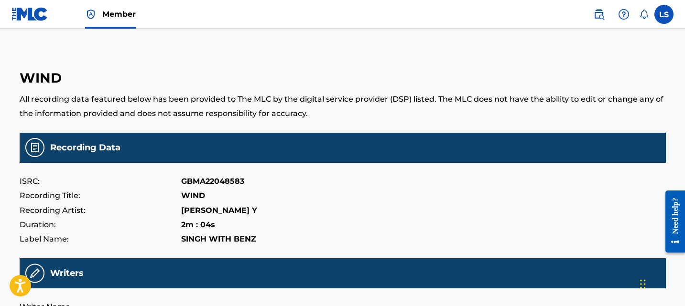
click at [311, 118] on p "All recording data featured below has been provided to The MLC by the digital s…" at bounding box center [343, 106] width 646 height 29
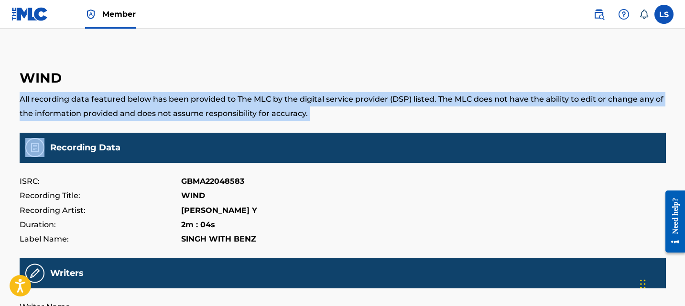
click at [311, 118] on p "All recording data featured below has been provided to The MLC by the digital s…" at bounding box center [343, 106] width 646 height 29
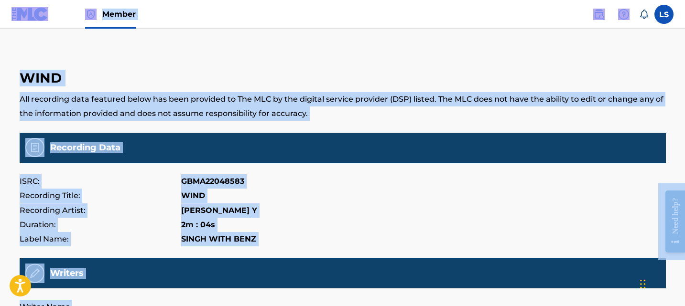
click at [311, 118] on p "All recording data featured below has been provided to The MLC by the digital s…" at bounding box center [343, 106] width 646 height 29
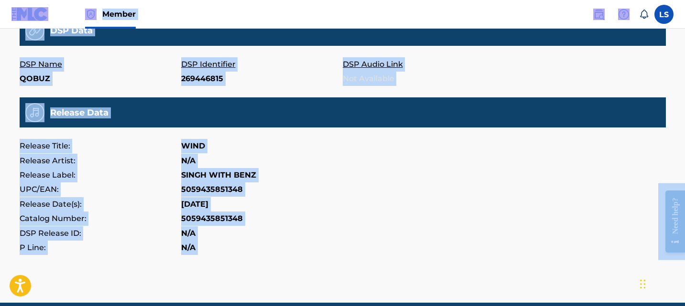
click at [311, 118] on div "Release Data" at bounding box center [343, 112] width 646 height 30
